Goal: Information Seeking & Learning: Learn about a topic

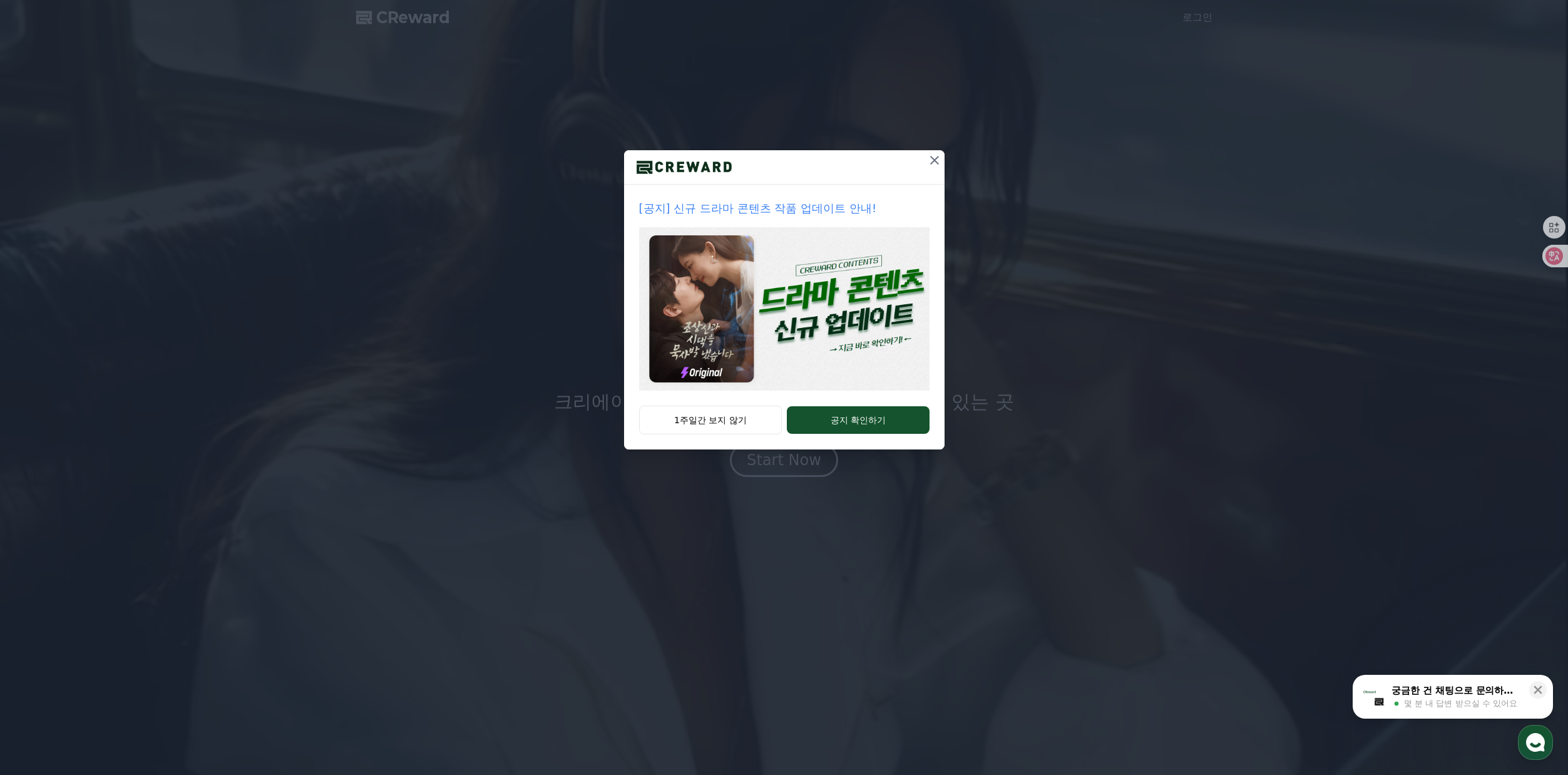
click at [936, 164] on icon at bounding box center [934, 160] width 15 height 15
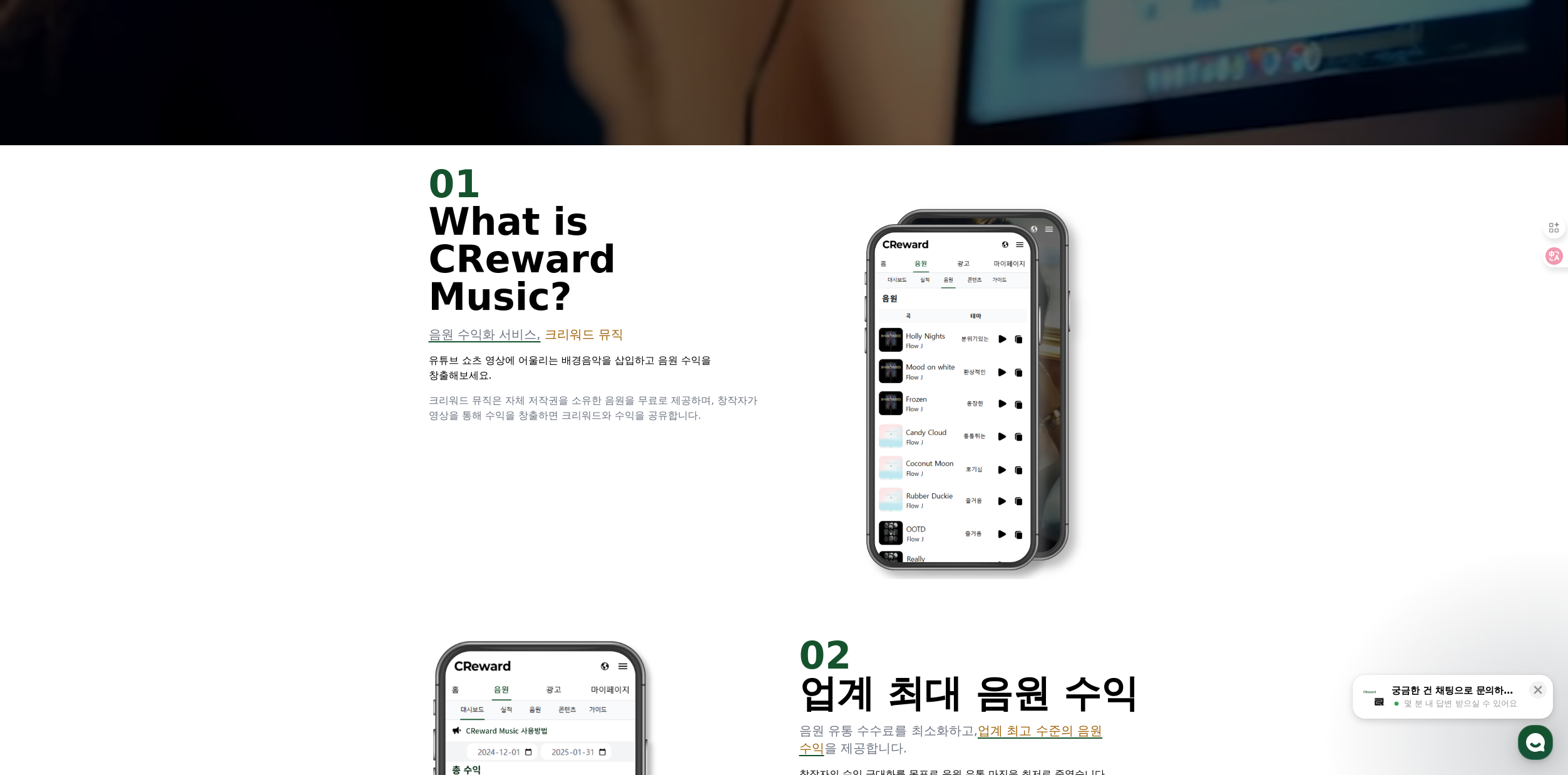
scroll to position [814, 0]
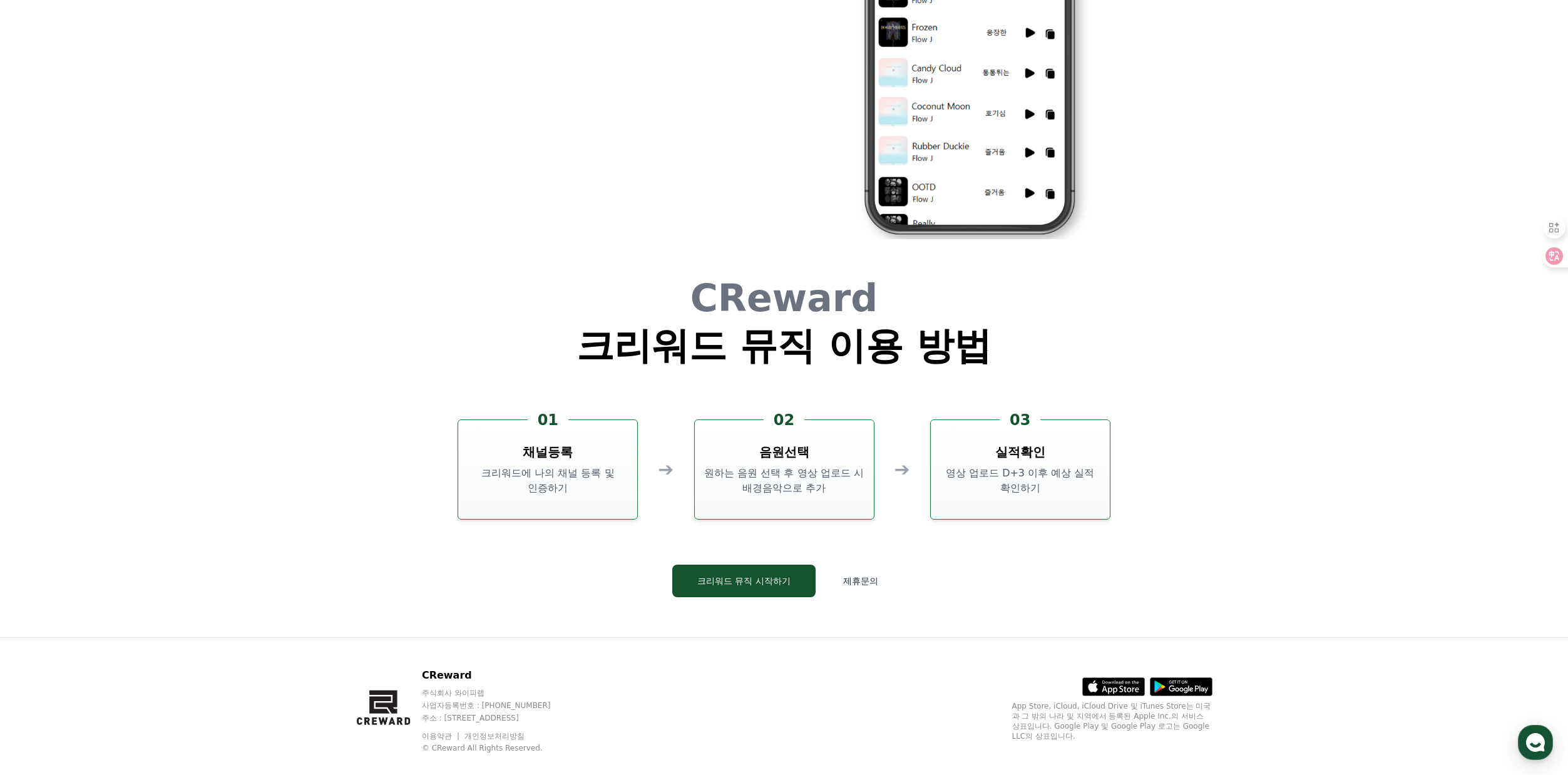
scroll to position [3392, 0]
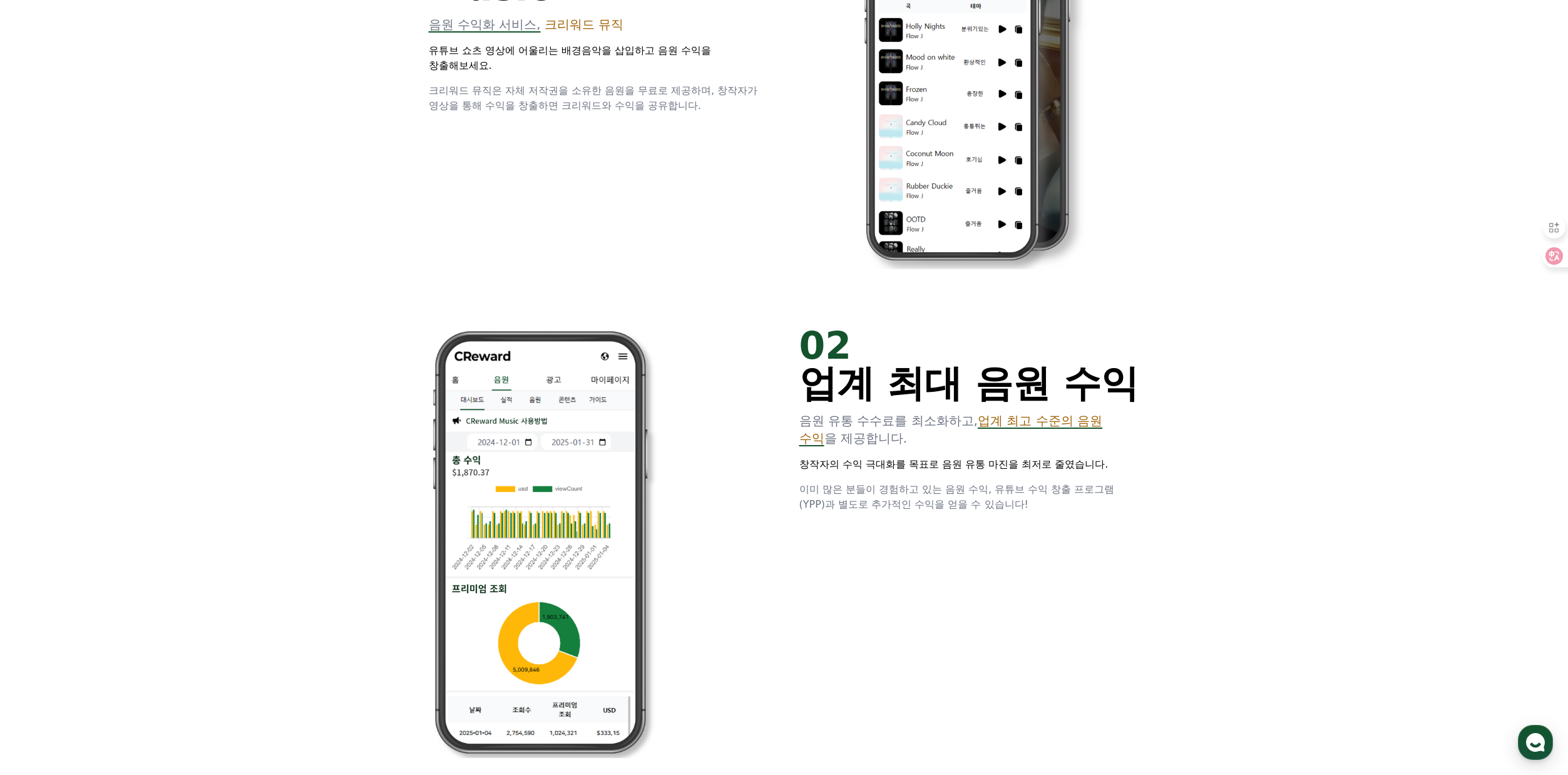
scroll to position [939, 0]
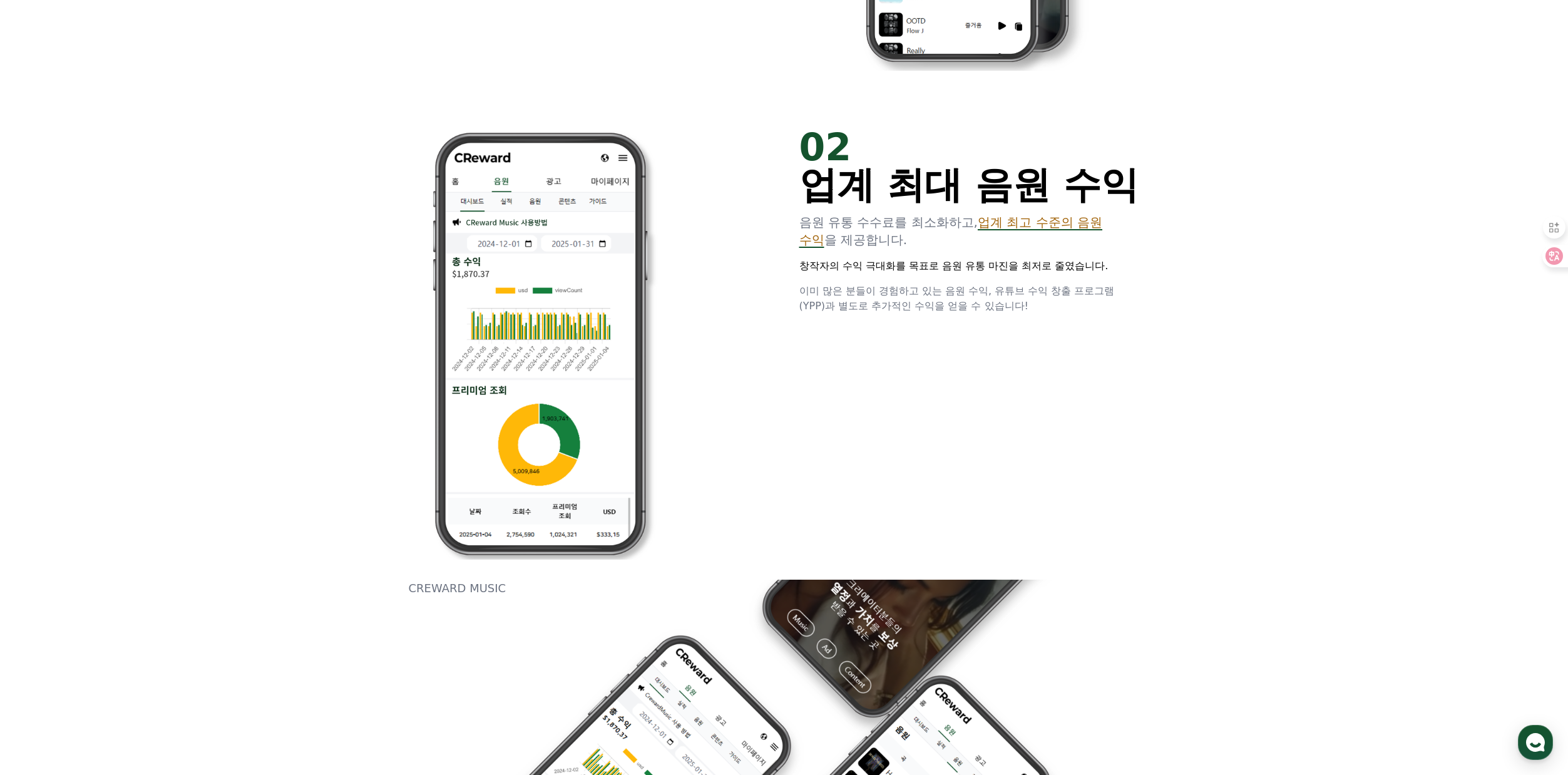
scroll to position [888, 0]
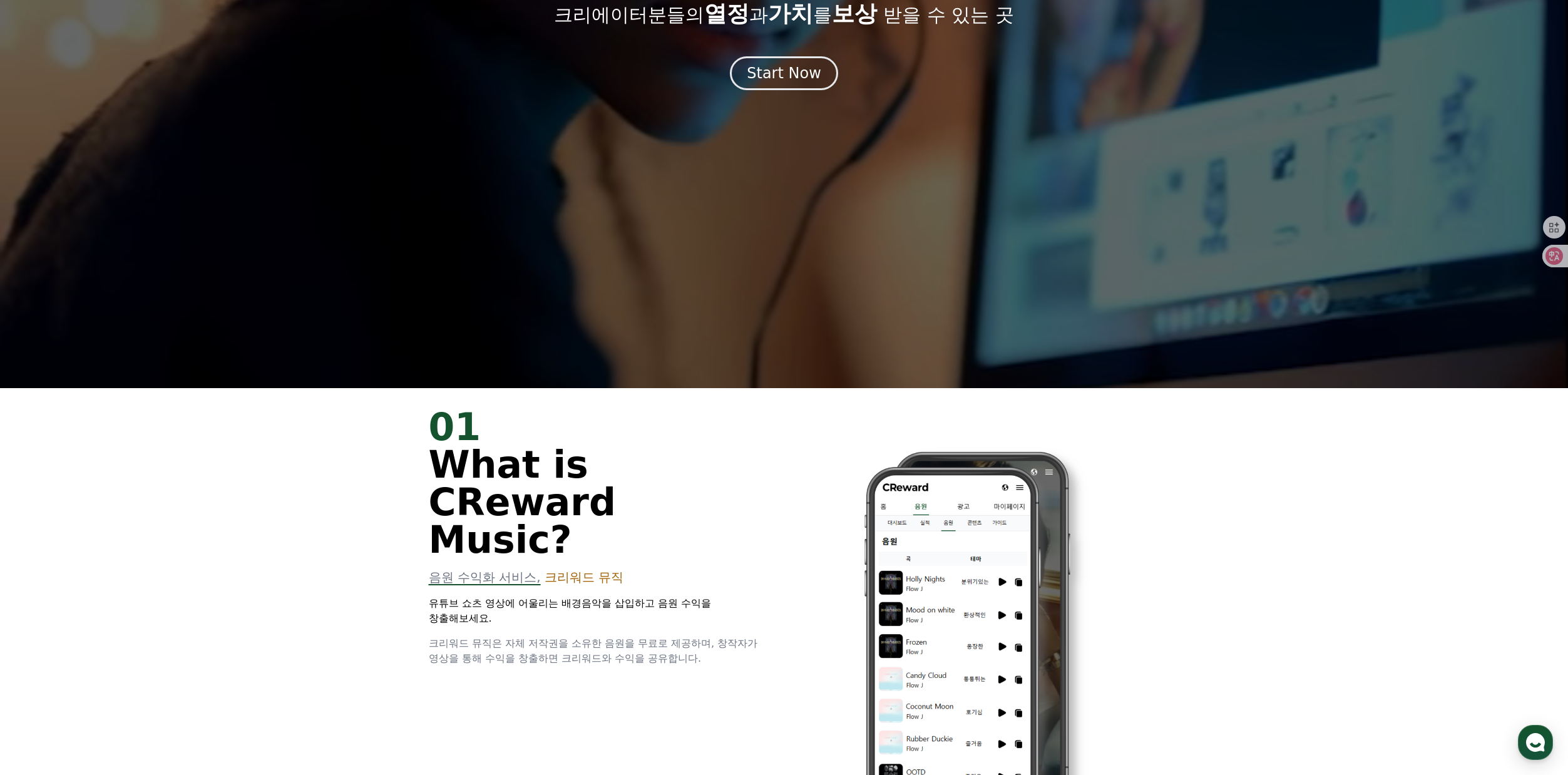
scroll to position [0, 0]
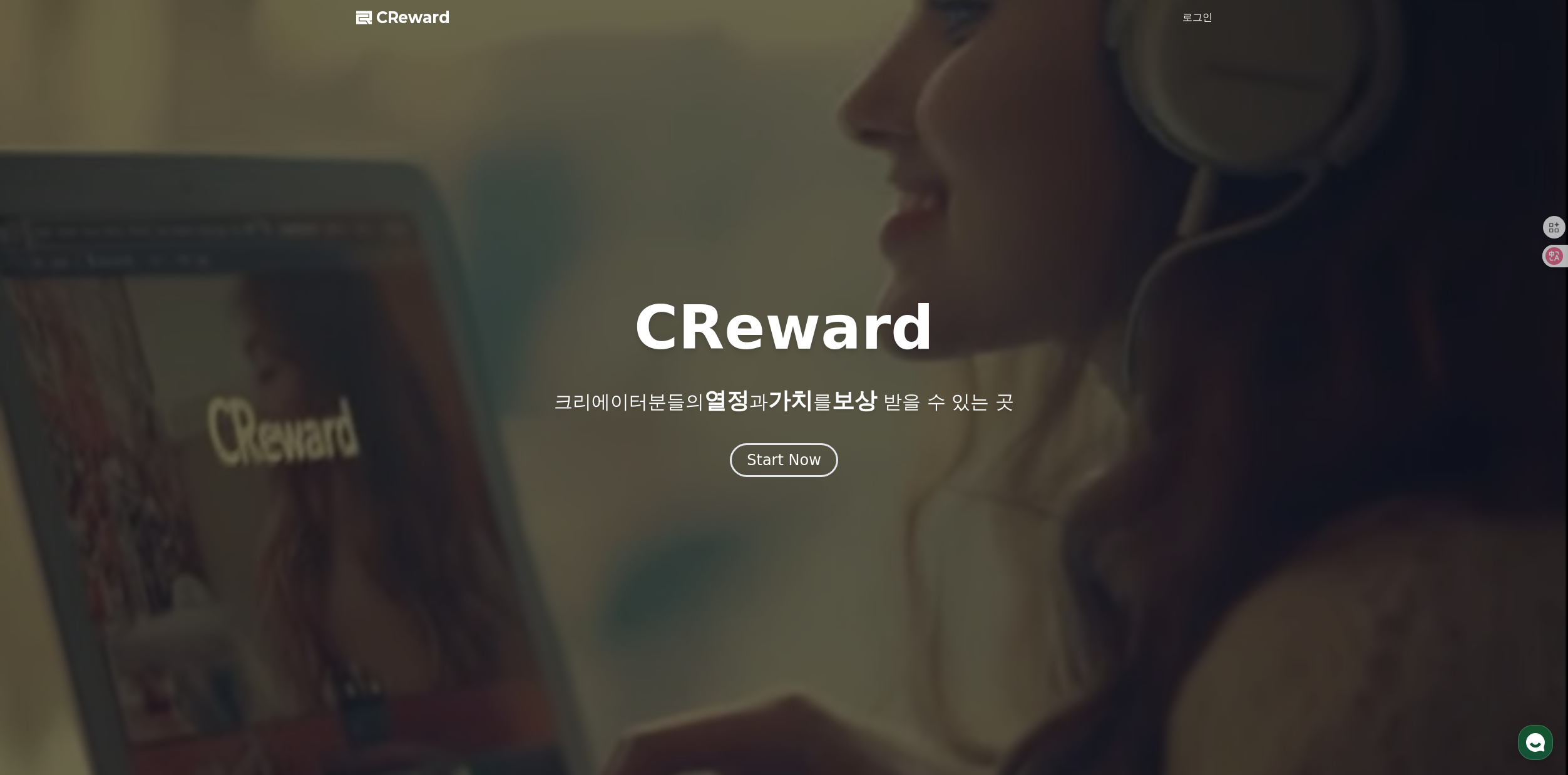
click at [766, 208] on div at bounding box center [784, 387] width 1568 height 775
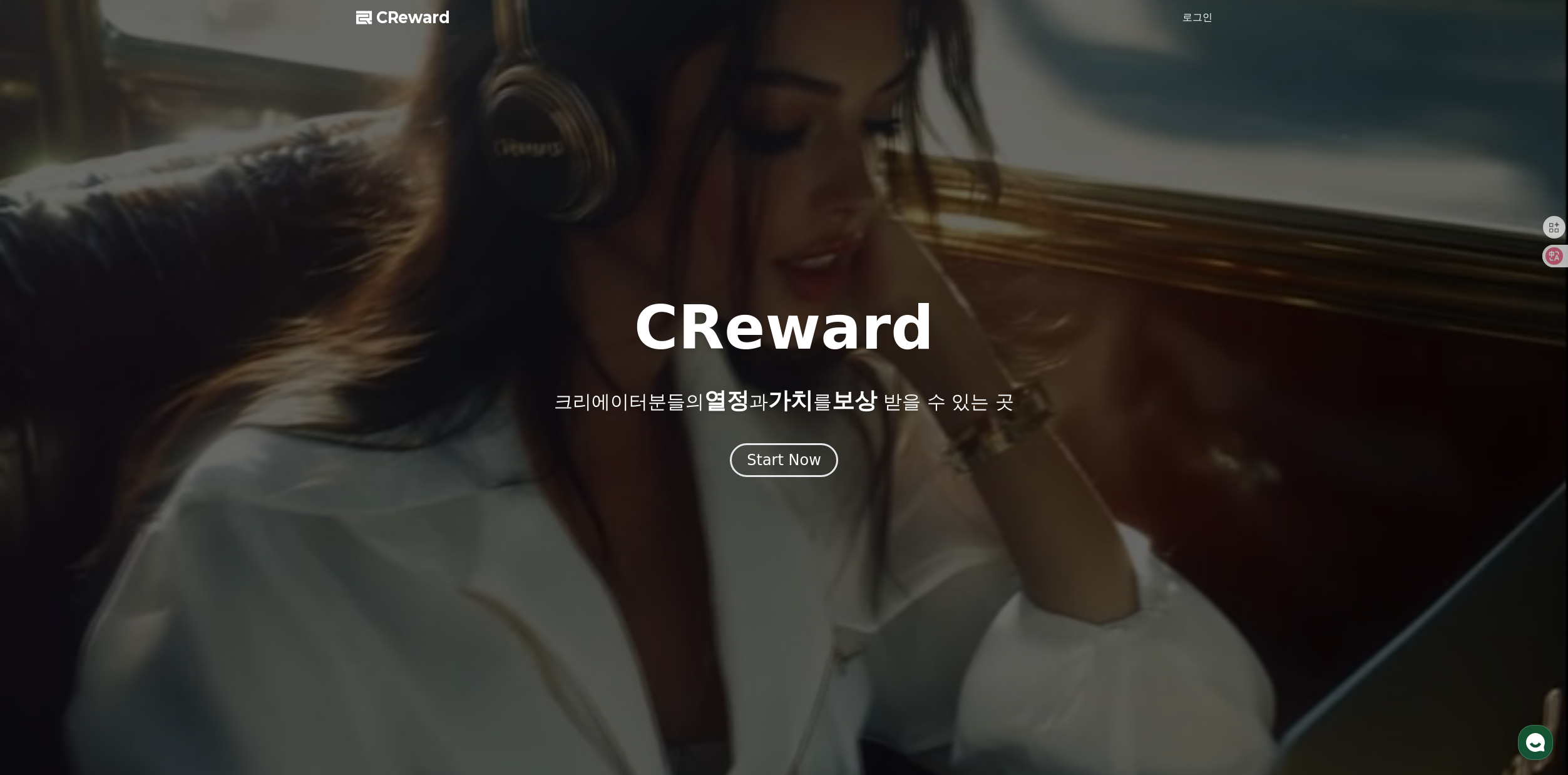
click at [1191, 16] on link "로그인" at bounding box center [1197, 17] width 30 height 15
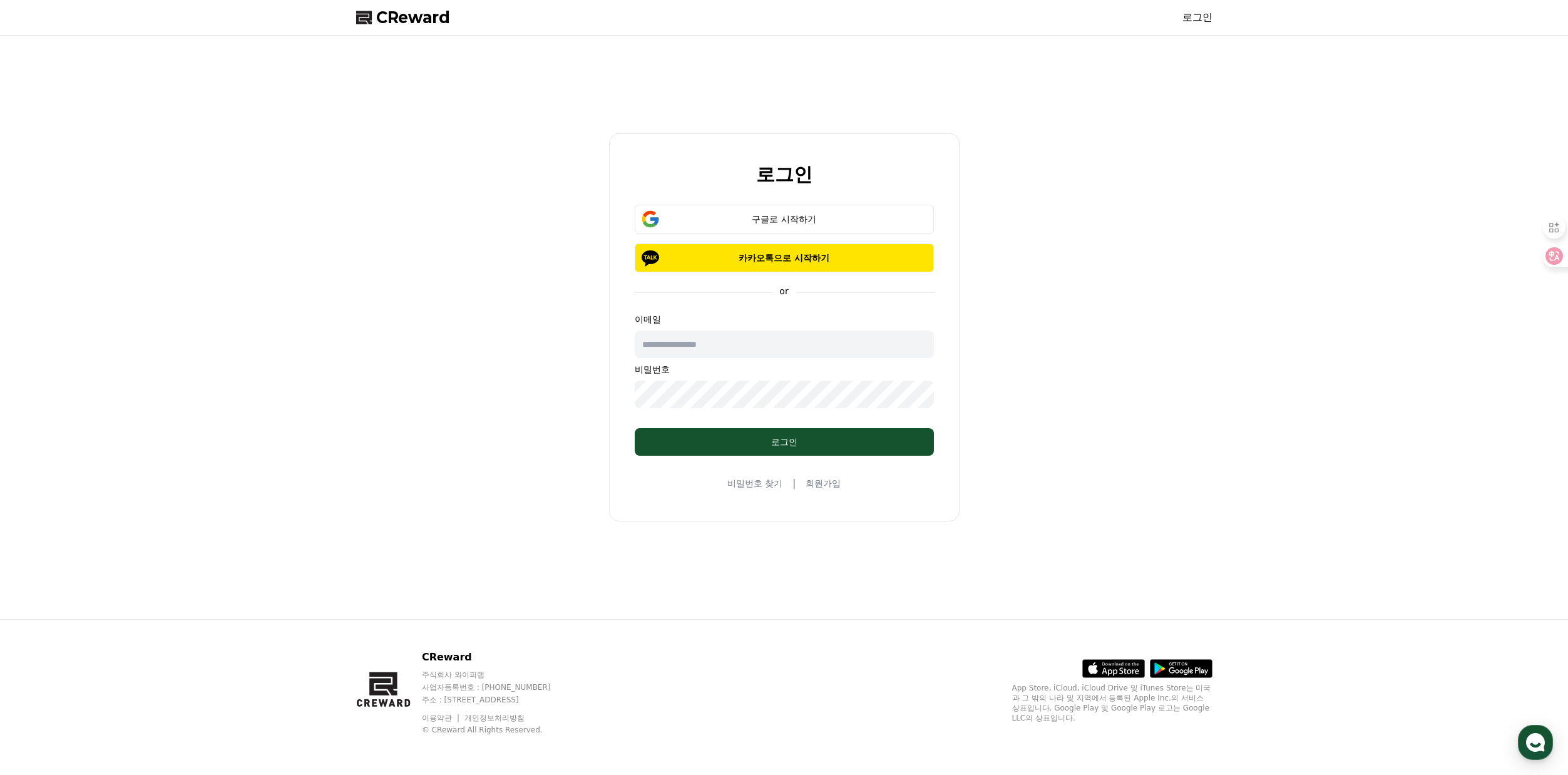
click at [1048, 293] on div "로그인 구글로 시작하기 카카오톡으로 시작하기 or 이메일 비밀번호 로그인 비밀번호 찾기 | 회원가입" at bounding box center [784, 327] width 866 height 573
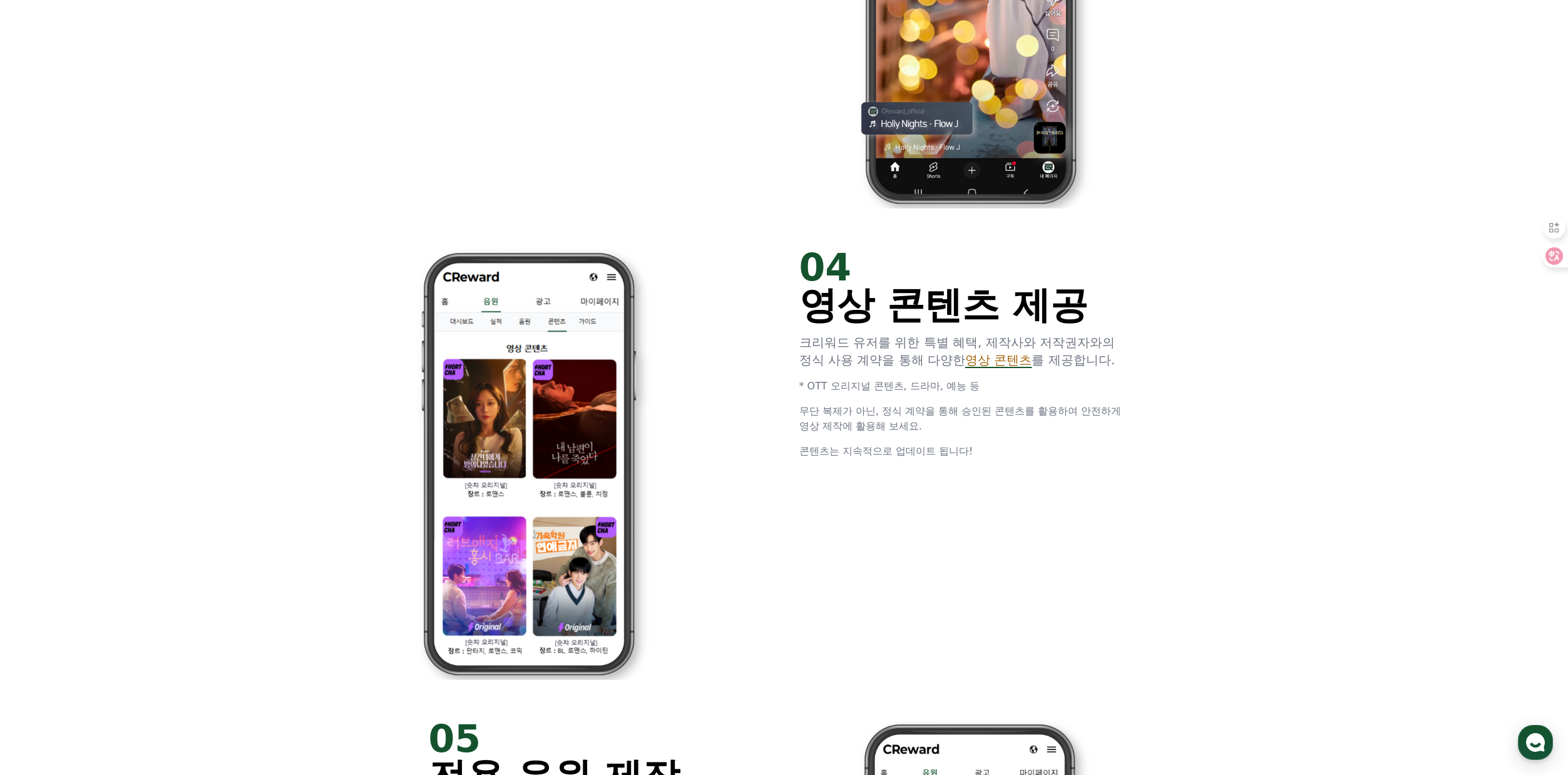
scroll to position [3392, 0]
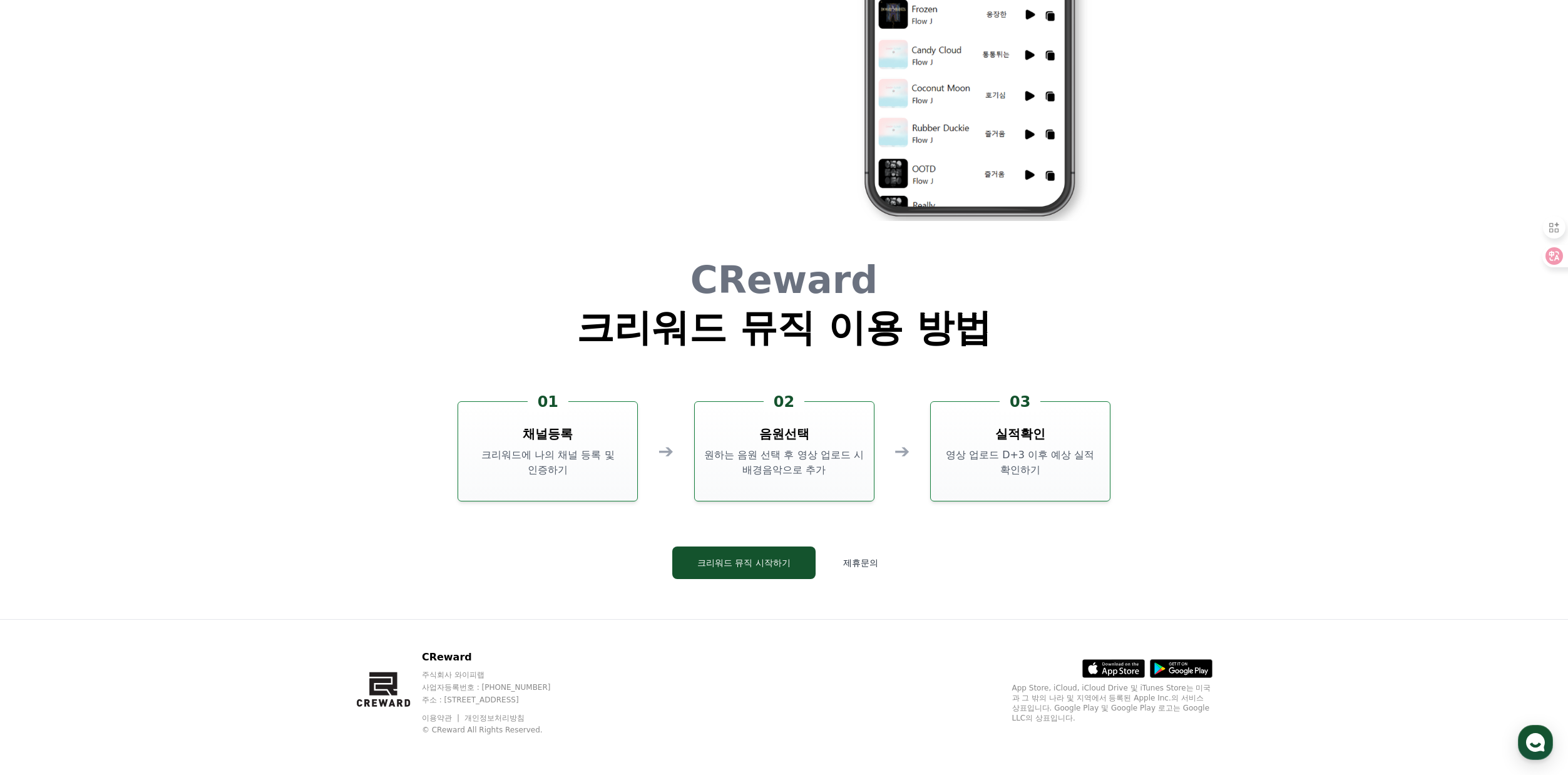
click at [574, 707] on div "CReward 주식회사 와이피랩 사업자등록번호 : [PHONE_NUMBER] 주소 : [STREET_ADDRESS] 이용약관 개인정보처리방침 …" at bounding box center [498, 693] width 152 height 85
drag, startPoint x: 507, startPoint y: 434, endPoint x: 601, endPoint y: 478, distance: 103.8
click at [601, 478] on div "01 채널등록 크리워드에 나의 채널 등록 및 인증하기" at bounding box center [547, 452] width 180 height 100
click at [601, 478] on p "크리워드에 나의 채널 등록 및 인증하기" at bounding box center [547, 463] width 169 height 30
click at [638, 553] on div "CReward 크리워드 뮤직 이용 방법 01 채널등록 크리워드에 나의 채널 등록 및 인증하기 ➔ 02 음원선택 원하는 음원 선택 후 영상 업로…" at bounding box center [784, 430] width 751 height 378
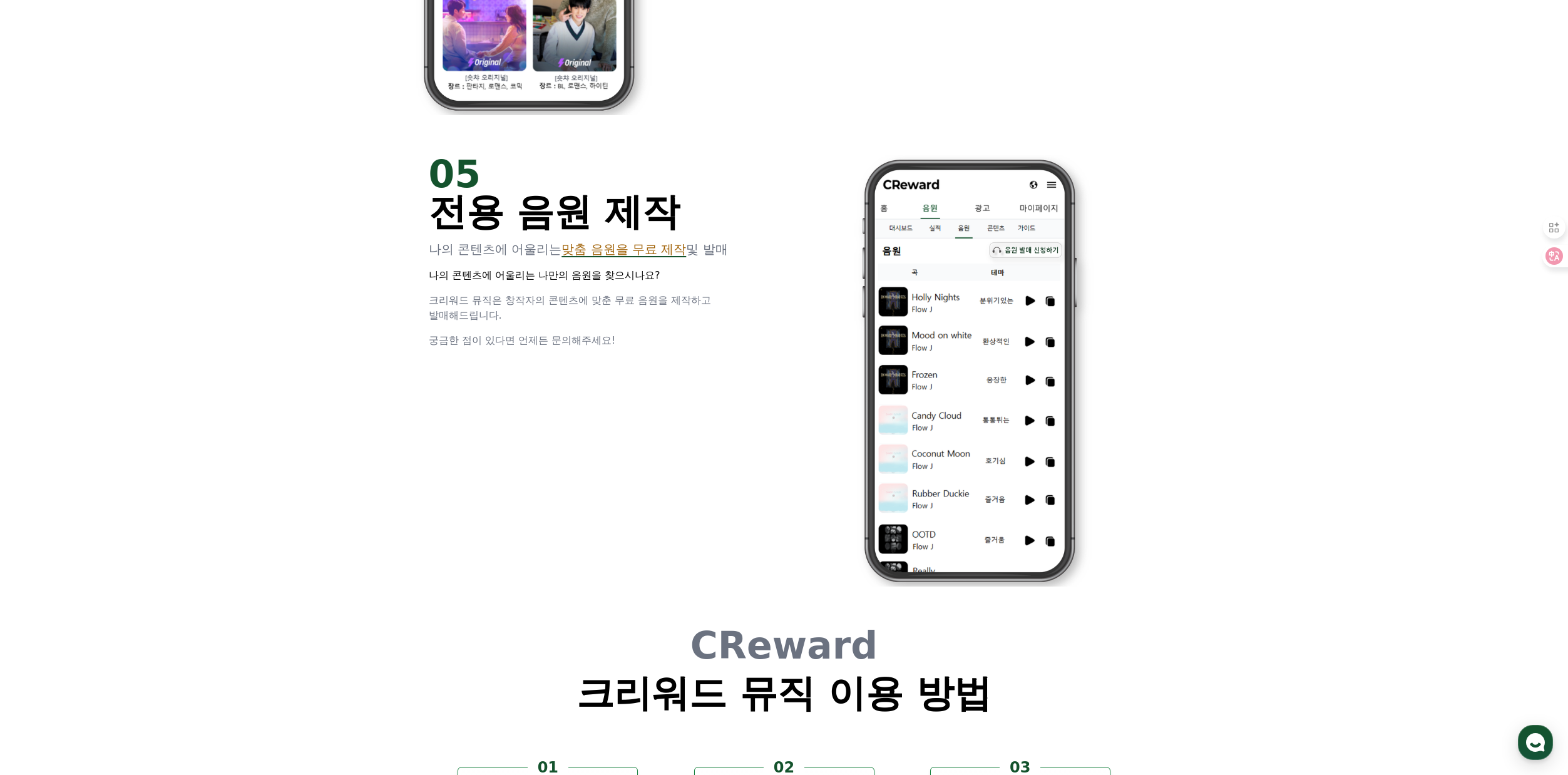
scroll to position [2954, 0]
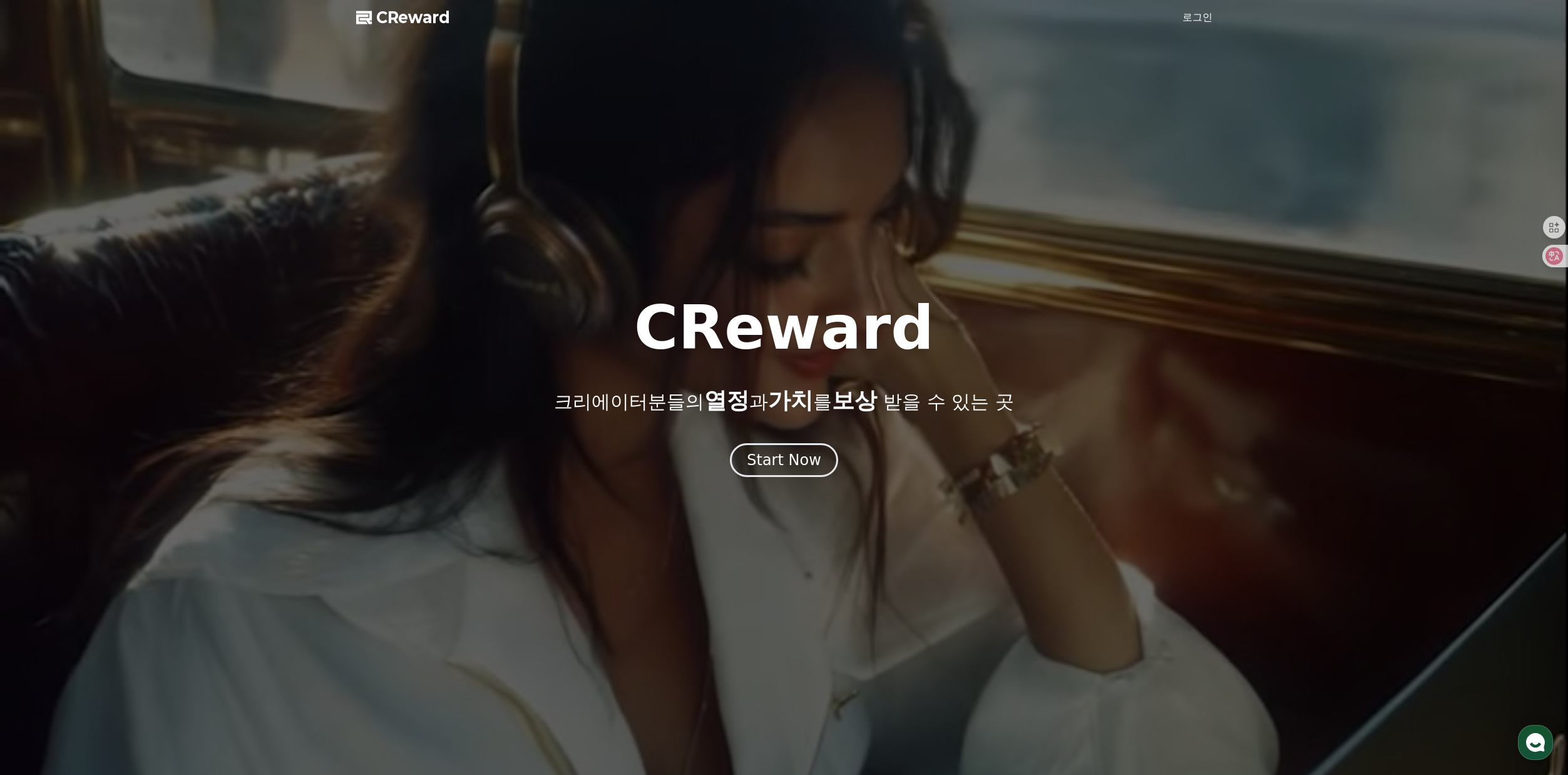
click at [542, 370] on div "CReward 크리에이터분들의 열정 과 가치 를 보상 받을 수 있는 곳" at bounding box center [784, 355] width 1568 height 115
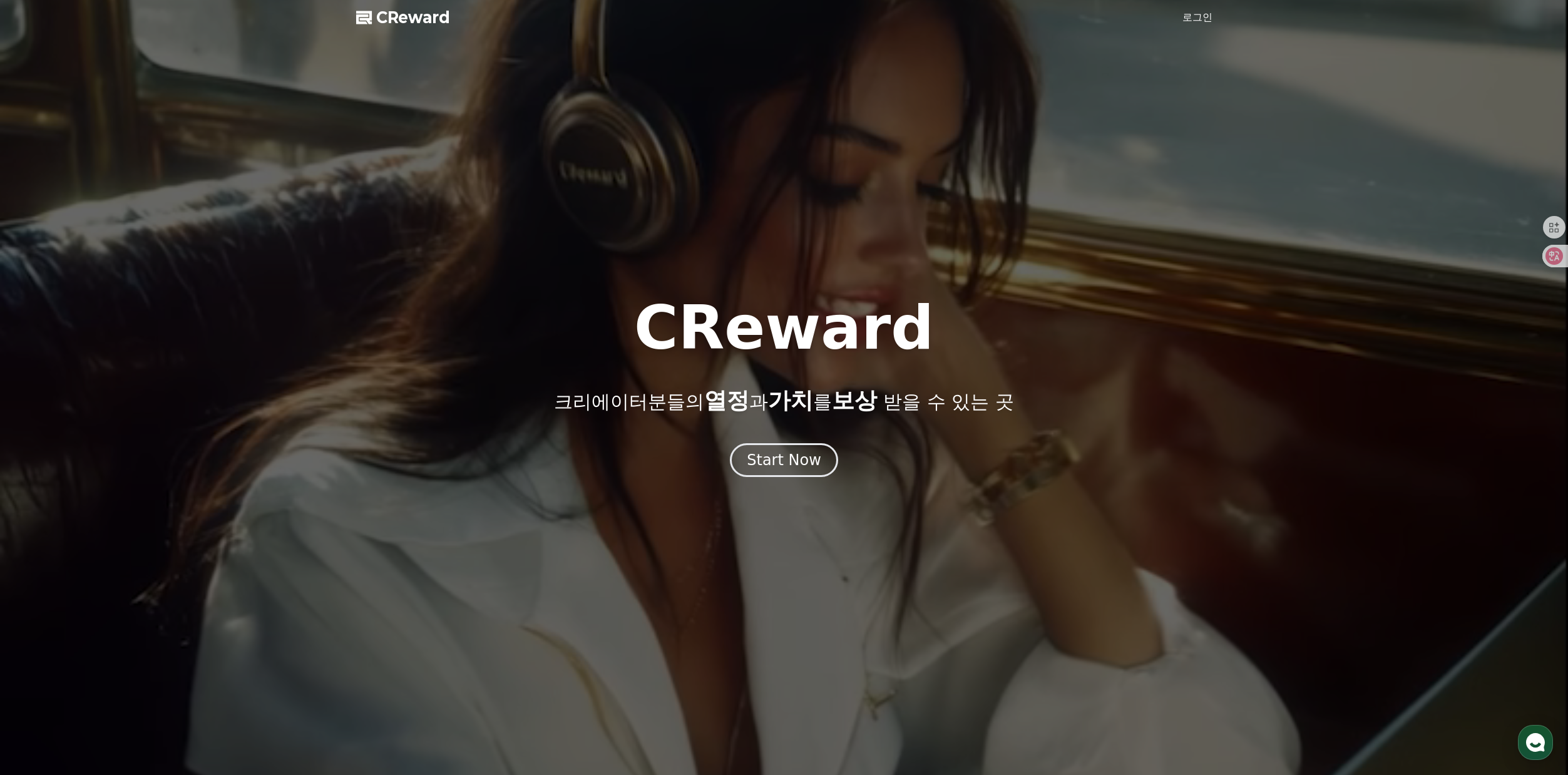
scroll to position [678, 0]
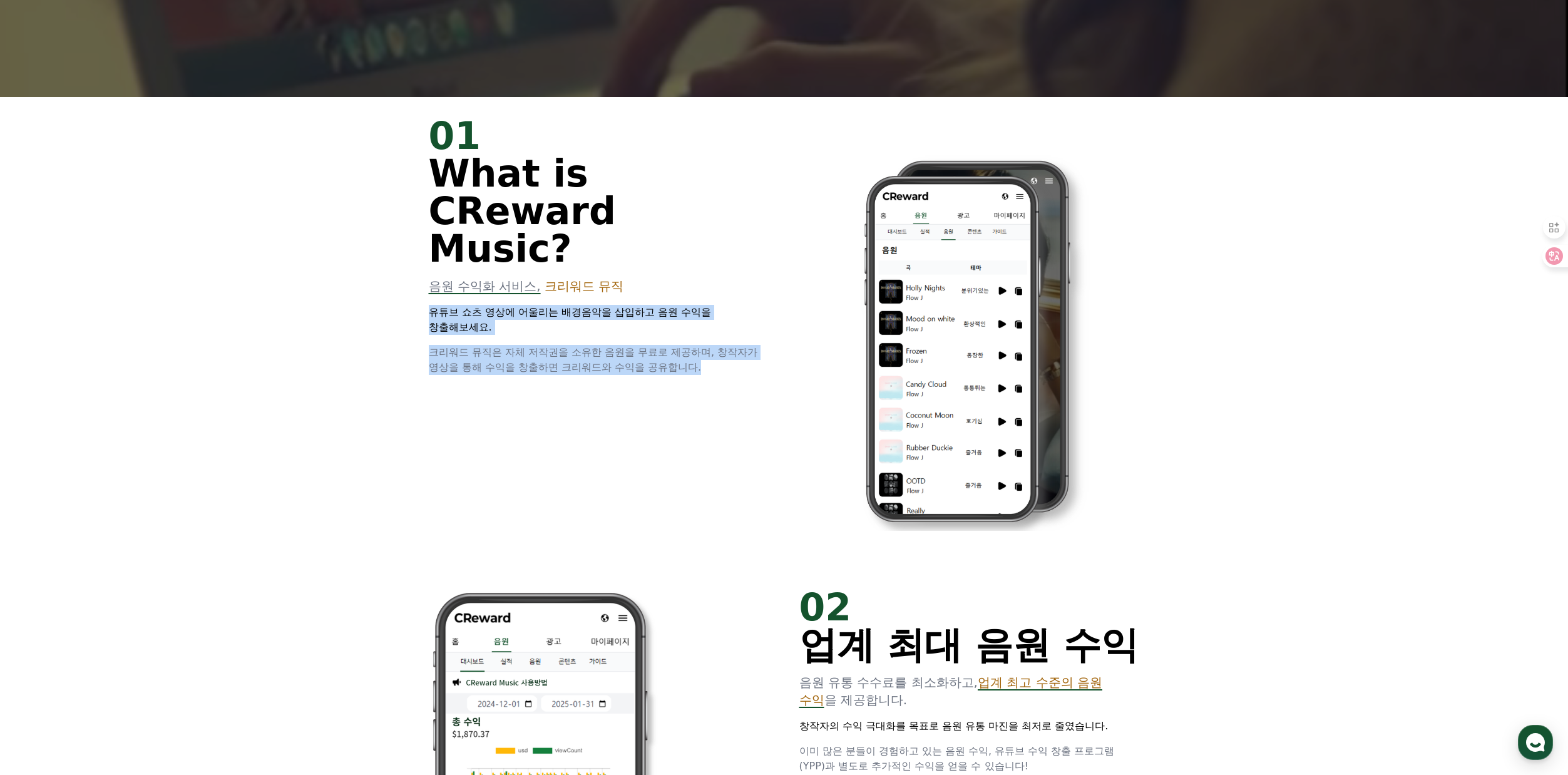
drag, startPoint x: 428, startPoint y: 271, endPoint x: 731, endPoint y: 333, distance: 309.3
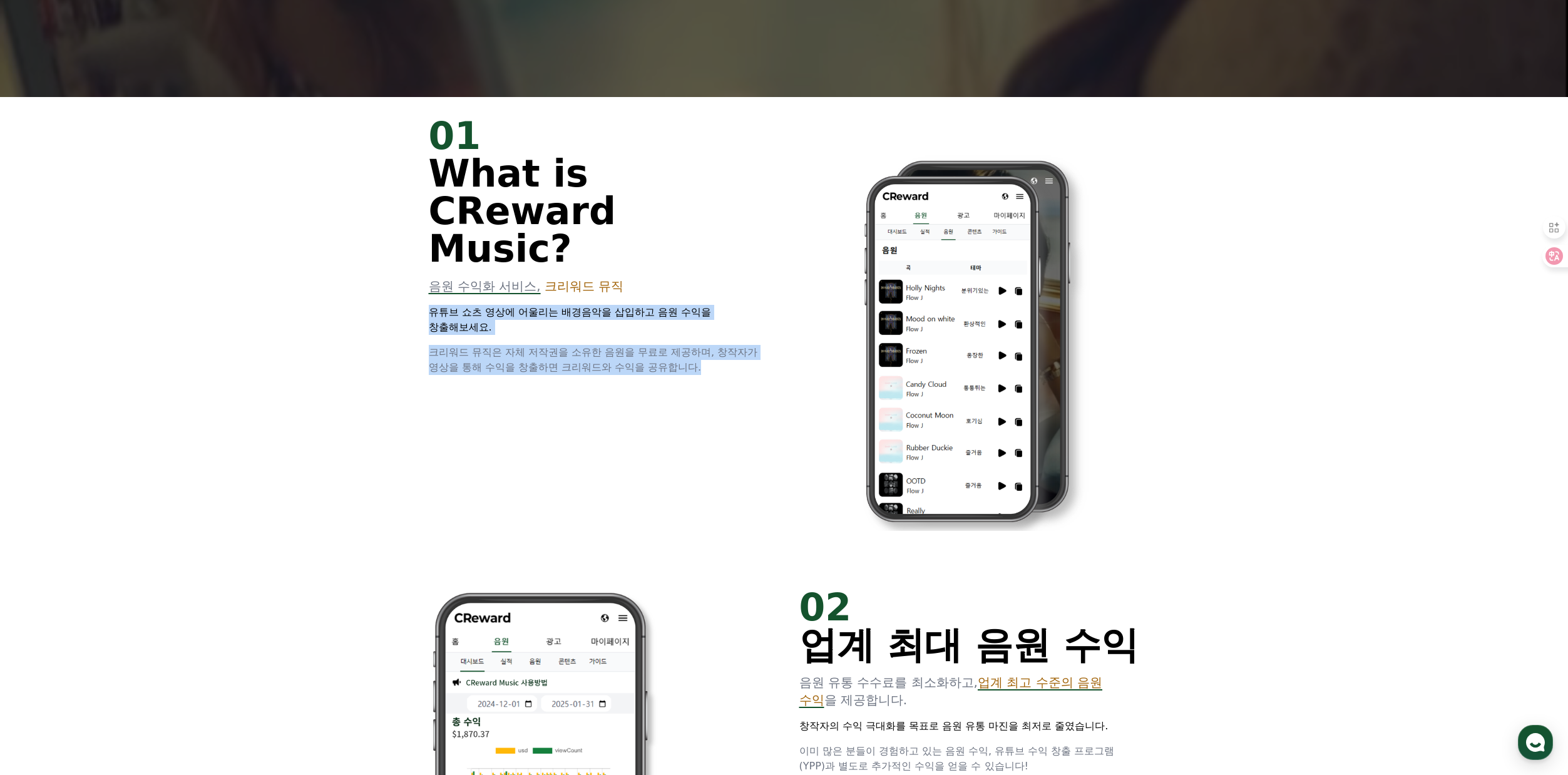
click at [731, 333] on div "01 What is CReward Music? 음원 수익화 서비스, 크리워드 뮤직 유튜브 쇼츠 영상에 어울리는 배경음악을 삽입하고 음원 수익을…" at bounding box center [784, 333] width 751 height 471
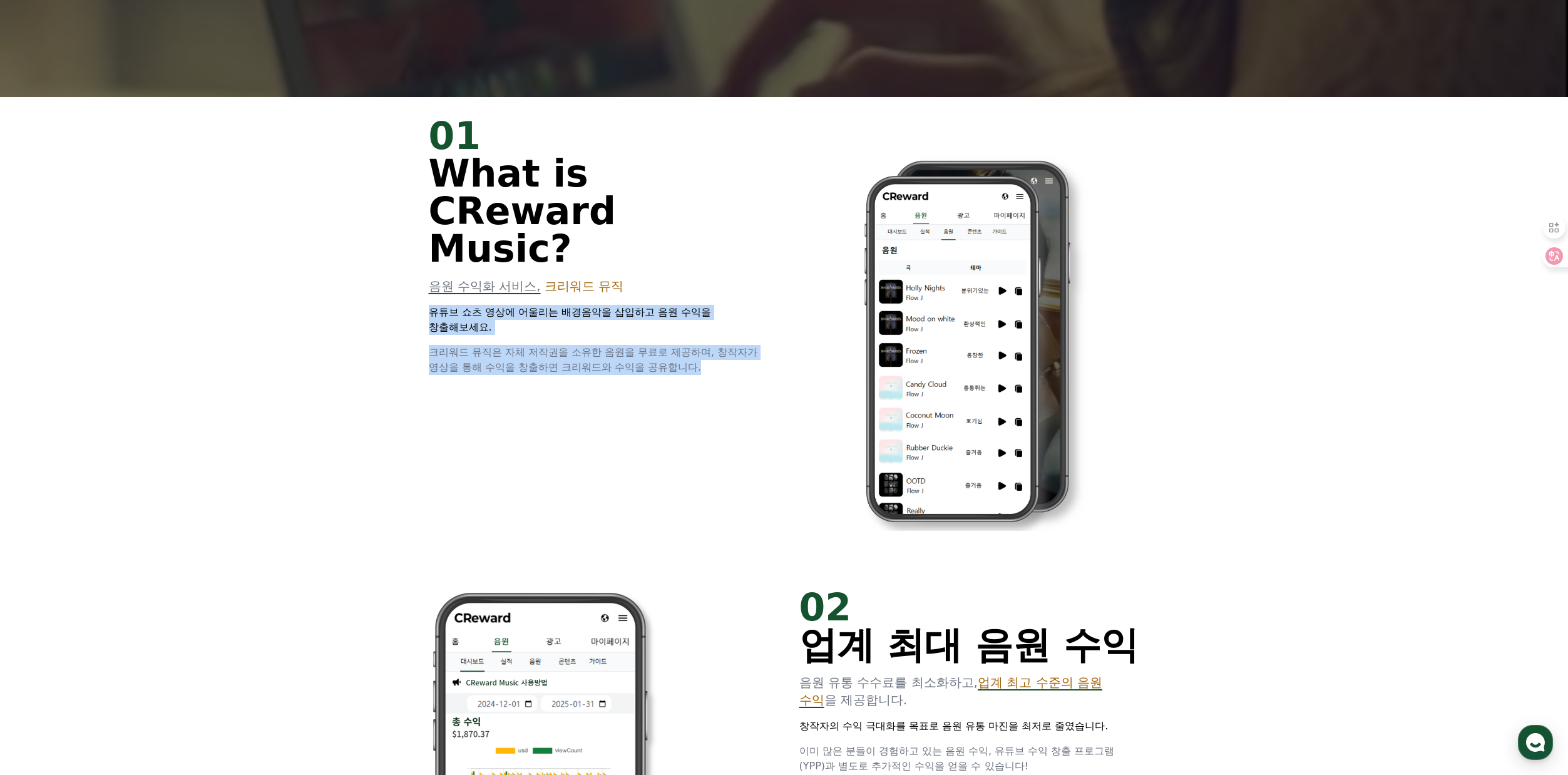
click at [731, 345] on p "크리워드 뮤직은 자체 저작권을 소유한 음원을 무료로 제공하며, 창작자가 영상을 통해 수익을 창출하면 크리워드와 수익을 공유합니다." at bounding box center [599, 360] width 340 height 30
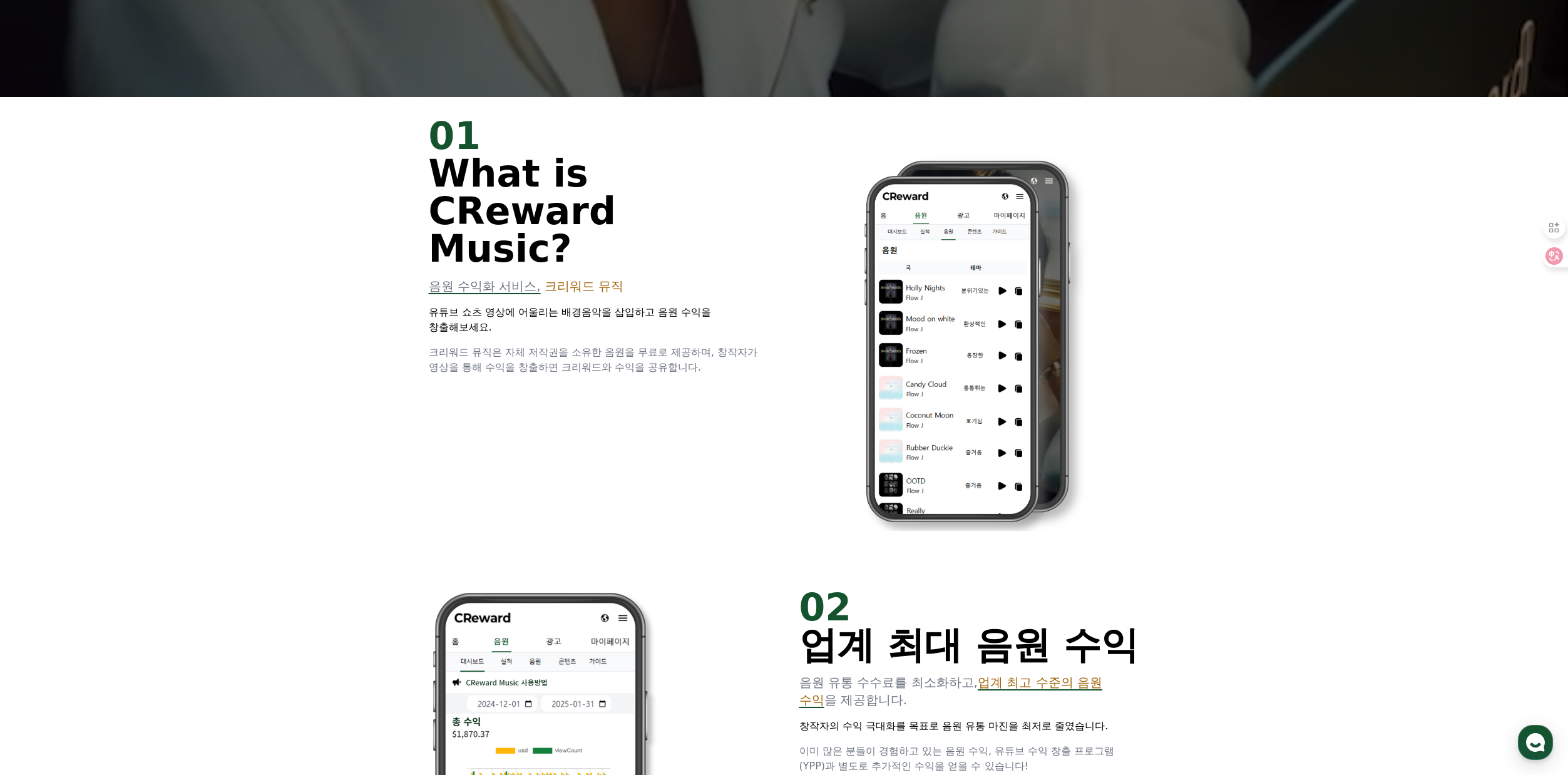
click at [724, 342] on div "01 What is CReward Music? 음원 수익화 서비스, 크리워드 뮤직 유튜브 쇼츠 영상에 어울리는 배경음악을 삽입하고 음원 수익을…" at bounding box center [784, 333] width 751 height 471
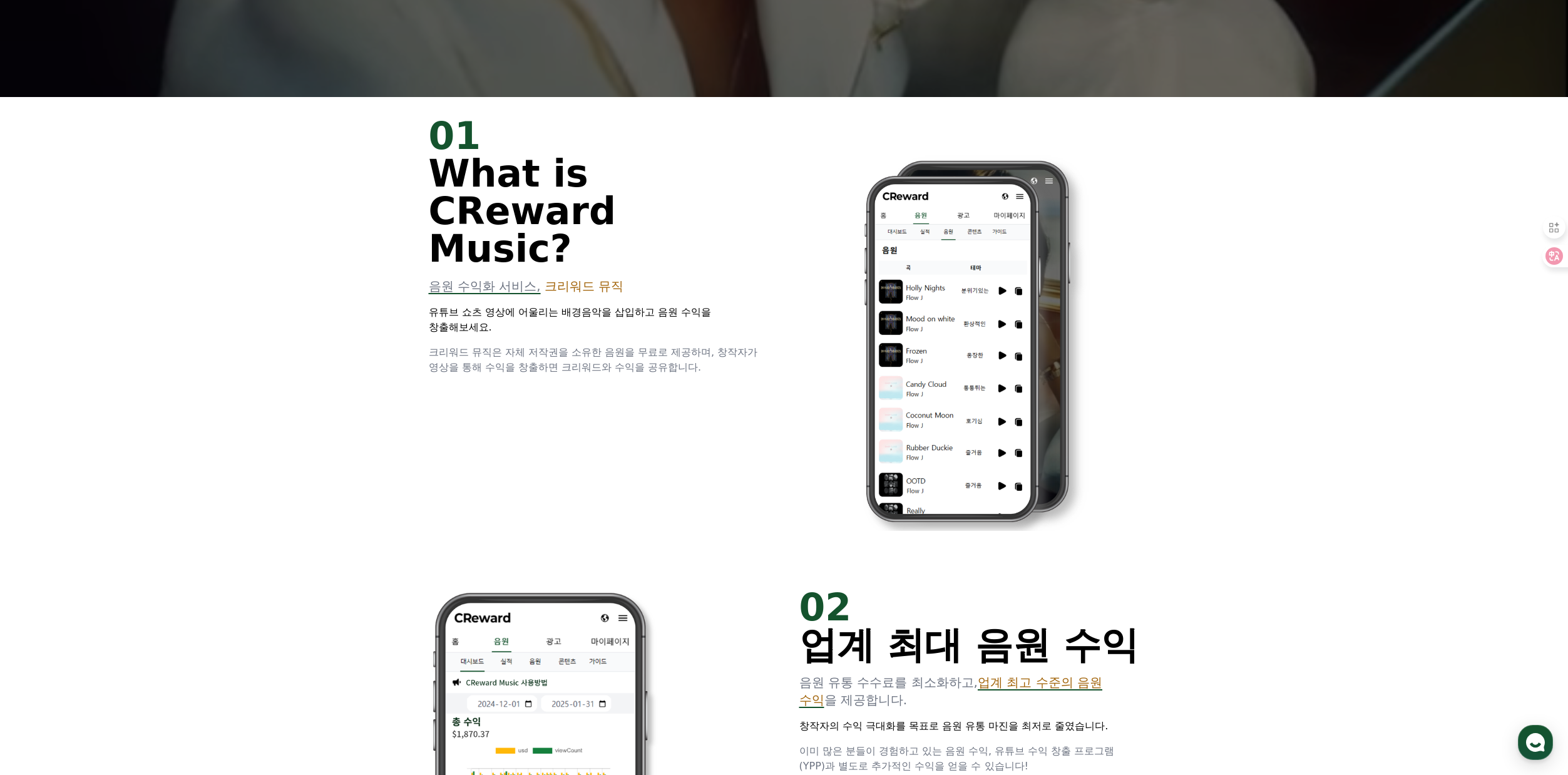
click at [720, 344] on div "01 What is CReward Music? 음원 수익화 서비스, 크리워드 뮤직 유튜브 쇼츠 영상에 어울리는 배경음악을 삽입하고 음원 수익을…" at bounding box center [784, 333] width 751 height 471
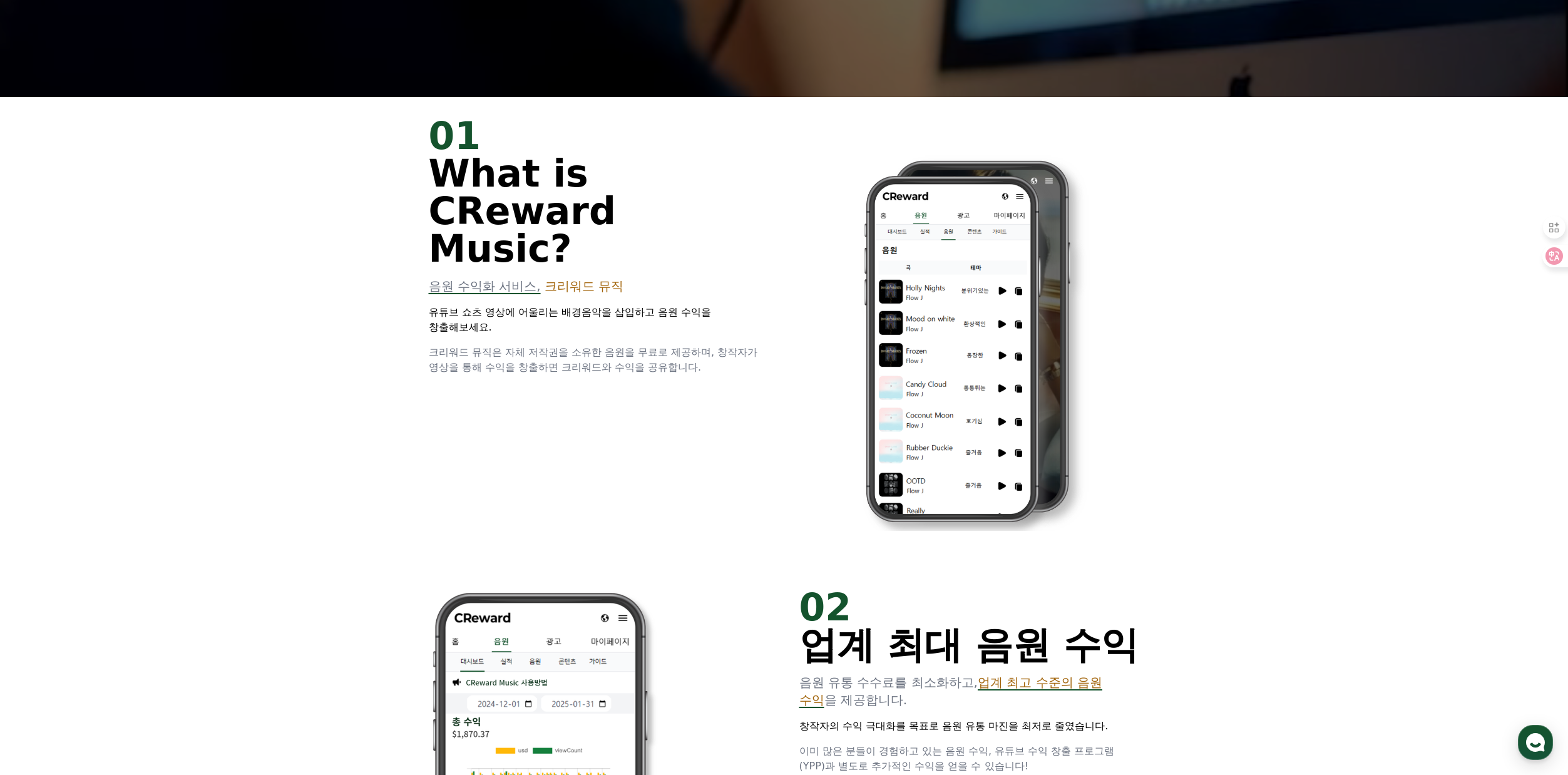
click at [720, 344] on div "01 What is CReward Music? 음원 수익화 서비스, 크리워드 뮤직 유튜브 쇼츠 영상에 어울리는 배경음악을 삽입하고 음원 수익을…" at bounding box center [784, 333] width 751 height 471
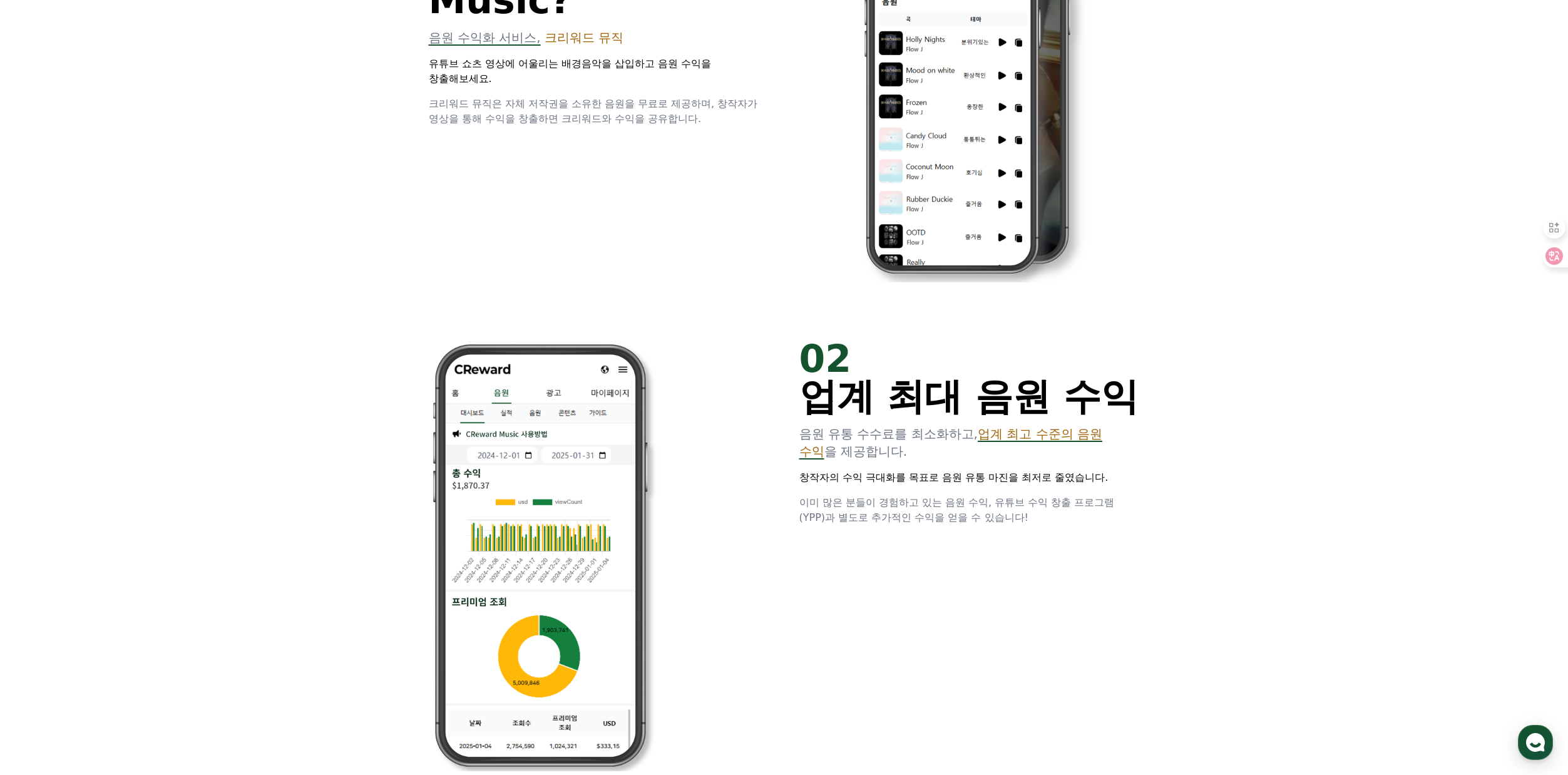
scroll to position [929, 0]
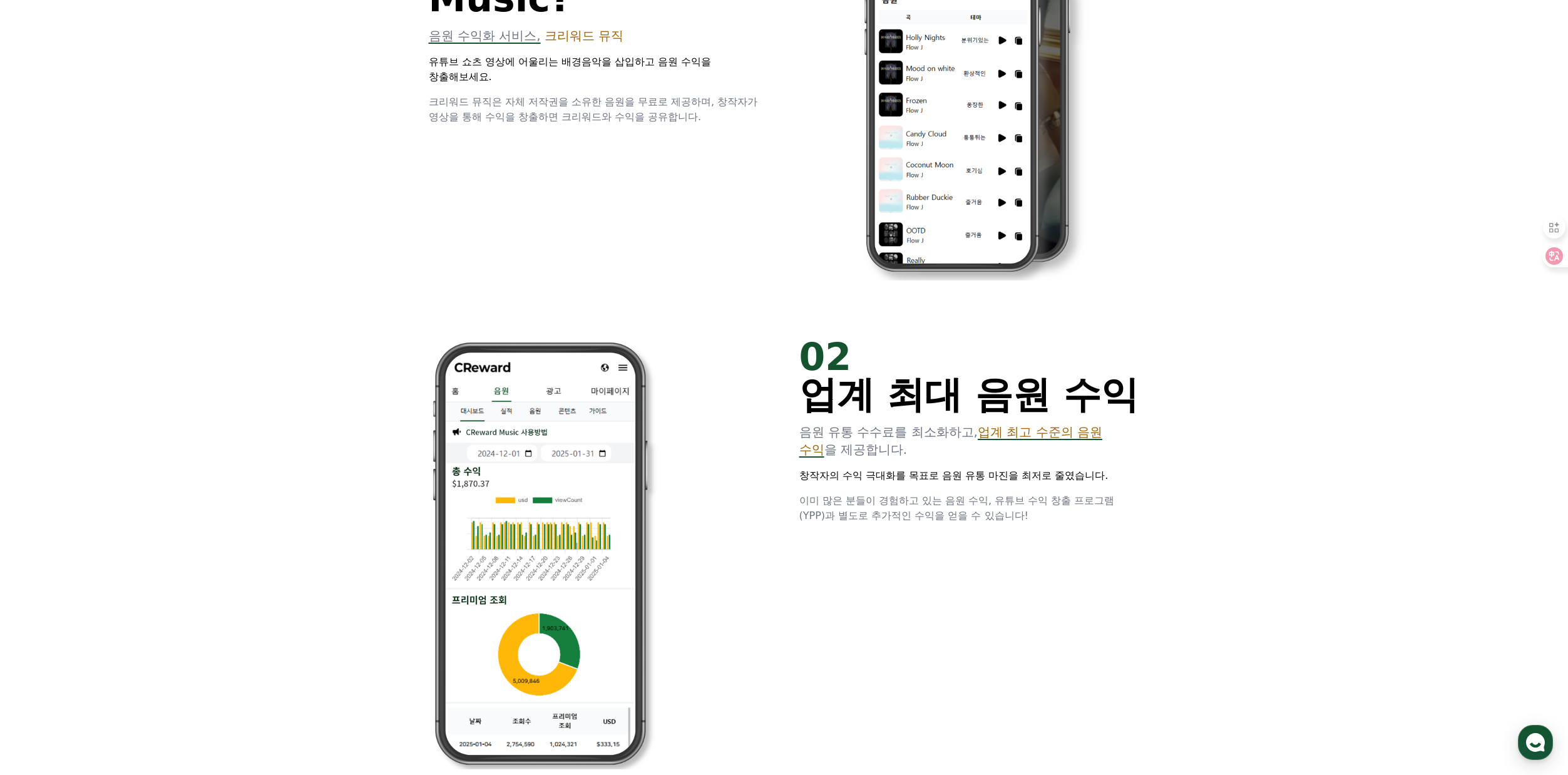
click at [762, 442] on div at bounding box center [599, 553] width 340 height 431
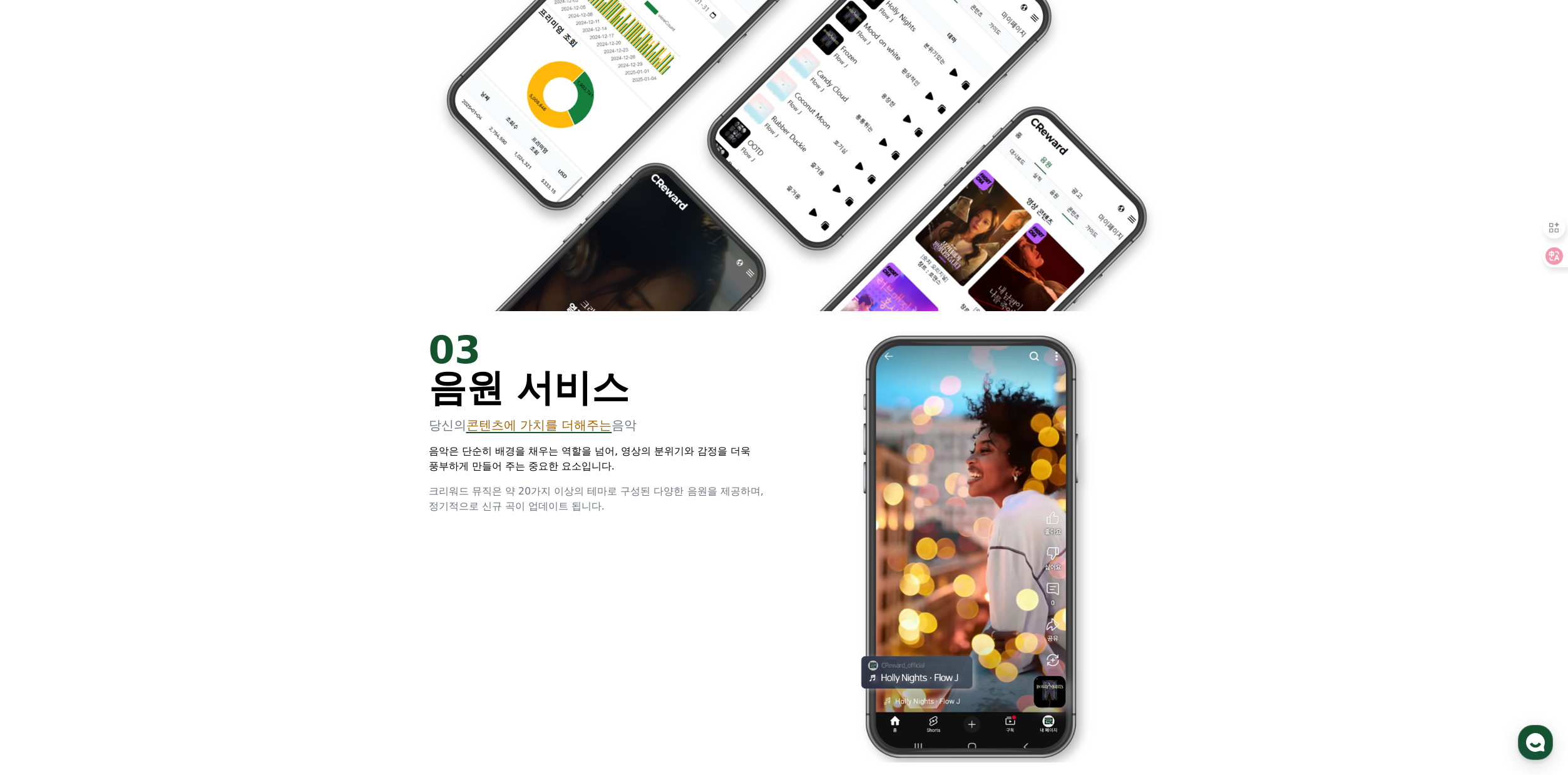
scroll to position [1930, 0]
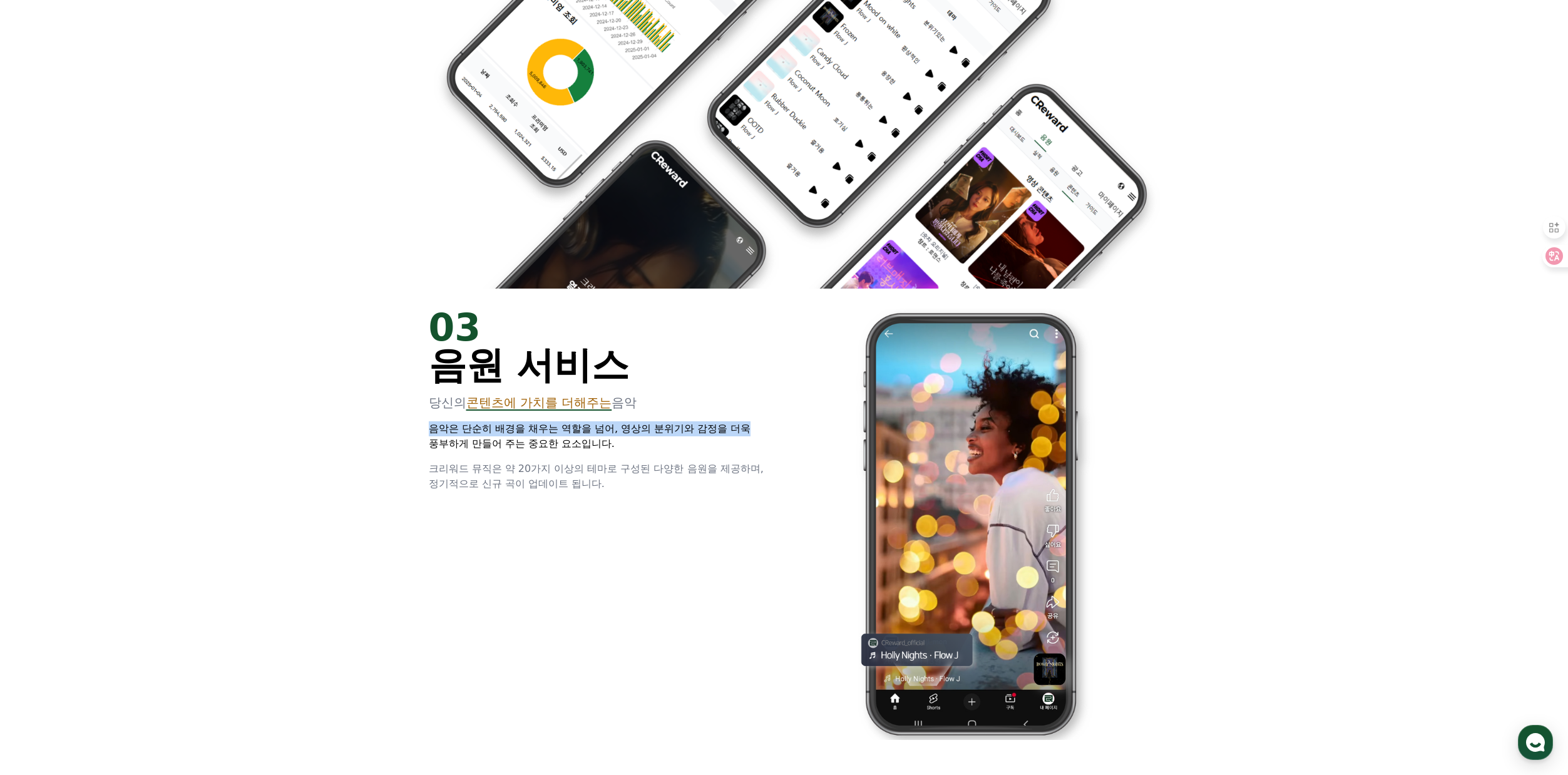
drag, startPoint x: 431, startPoint y: 427, endPoint x: 779, endPoint y: 425, distance: 348.0
click at [779, 425] on div "03 음원 서비스 당신의 콘텐츠에 가치를 더해주는 음악 음악은 단순히 배경을 채우는 역할을 넘어, 영상의 분위기와 감정을 더욱 풍부하게 만들어…" at bounding box center [784, 524] width 751 height 471
